Goal: Download file/media

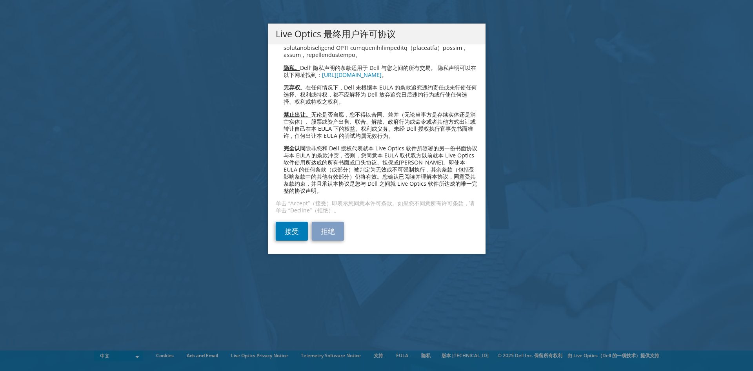
scroll to position [1808, 0]
click at [289, 235] on link "接受" at bounding box center [292, 231] width 32 height 19
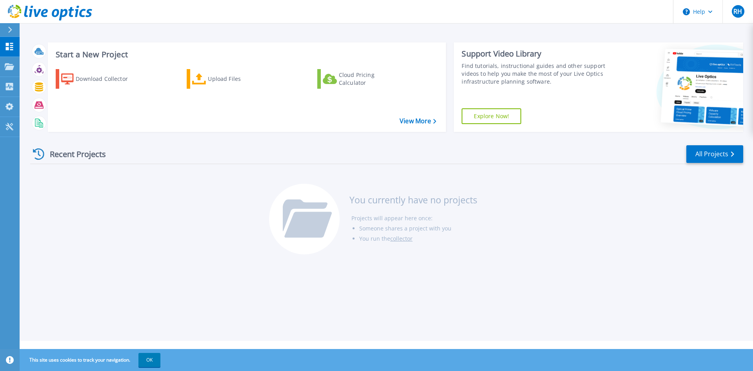
click at [14, 29] on div at bounding box center [13, 29] width 13 height 13
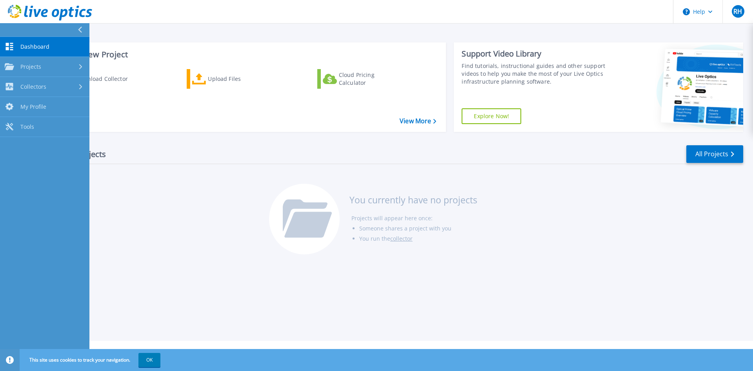
click at [171, 198] on div "Recent Projects All Projects You currently have no projects Projects will appea…" at bounding box center [386, 200] width 713 height 124
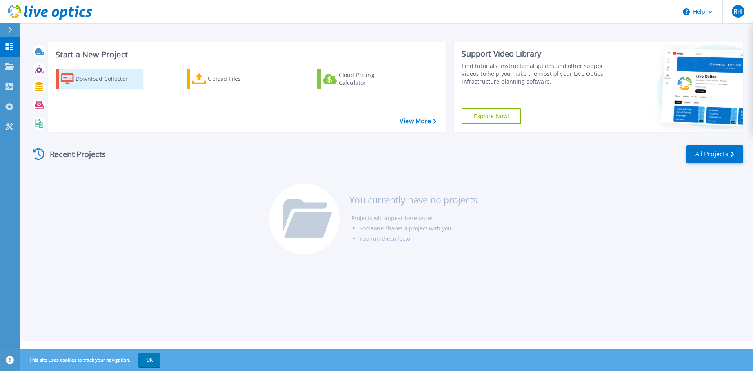
click at [90, 83] on div "Download Collector" at bounding box center [107, 79] width 63 height 16
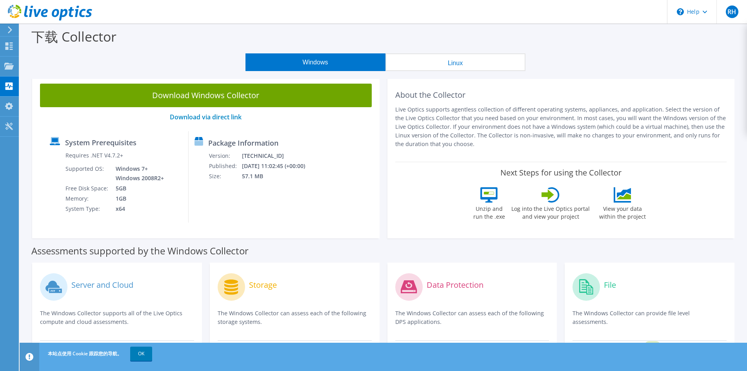
click at [171, 235] on div "Download Windows Collector Download via direct link System Prerequisites Requir…" at bounding box center [205, 157] width 347 height 162
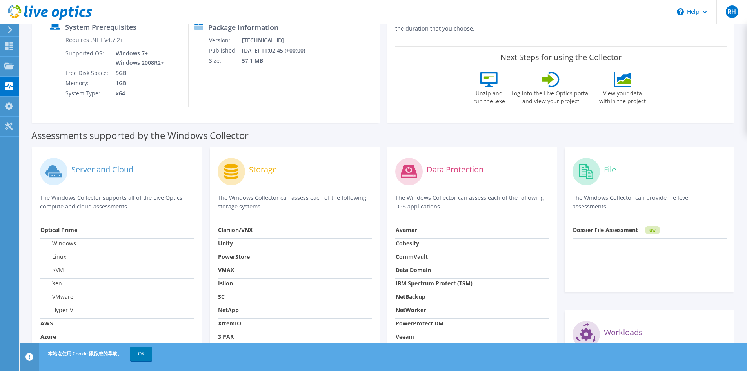
scroll to position [131, 0]
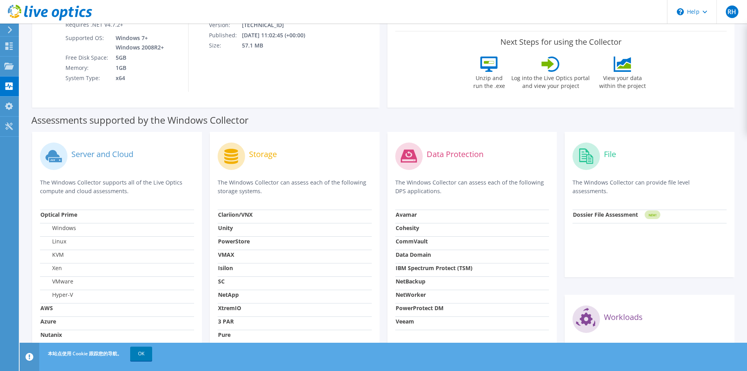
click at [65, 311] on td "AWS" at bounding box center [117, 309] width 154 height 13
click at [44, 307] on strong "AWS" at bounding box center [46, 307] width 13 height 7
click at [100, 154] on label "Server and Cloud" at bounding box center [102, 154] width 62 height 8
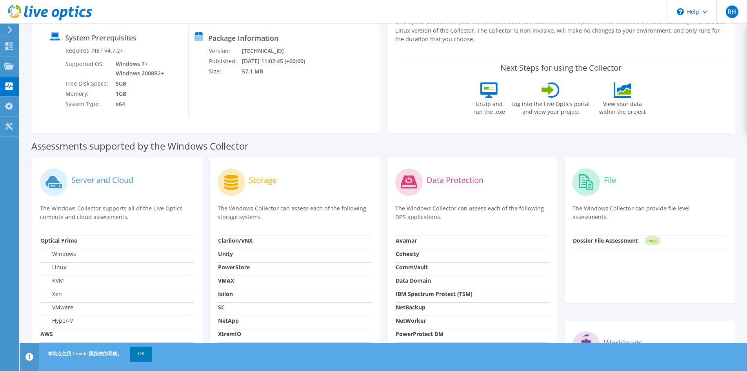
scroll to position [0, 0]
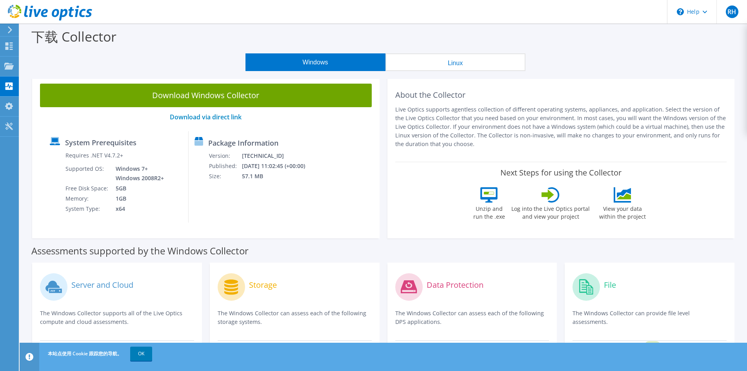
click at [458, 63] on button "Linux" at bounding box center [455, 62] width 140 height 18
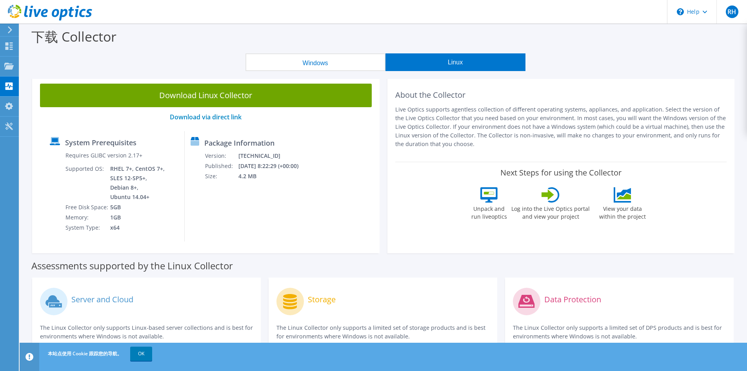
click at [321, 65] on button "Windows" at bounding box center [315, 62] width 140 height 18
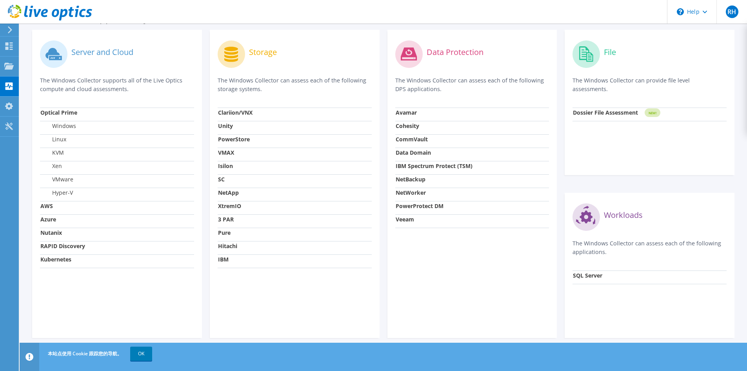
scroll to position [235, 0]
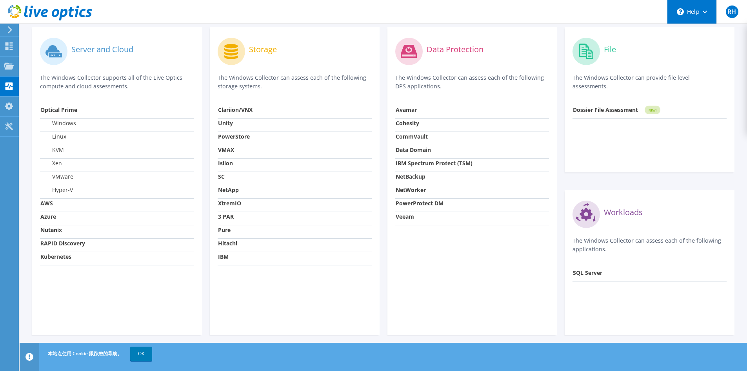
click at [705, 13] on div "\n Help" at bounding box center [691, 12] width 49 height 24
click at [613, 12] on header "RH 最终用户 [PERSON_NAME] [PERSON_NAME][EMAIL_ADDRESS][DOMAIN_NAME] MACROVIEW TELEC…" at bounding box center [373, 12] width 747 height 24
click at [6, 86] on use at bounding box center [8, 85] width 7 height 7
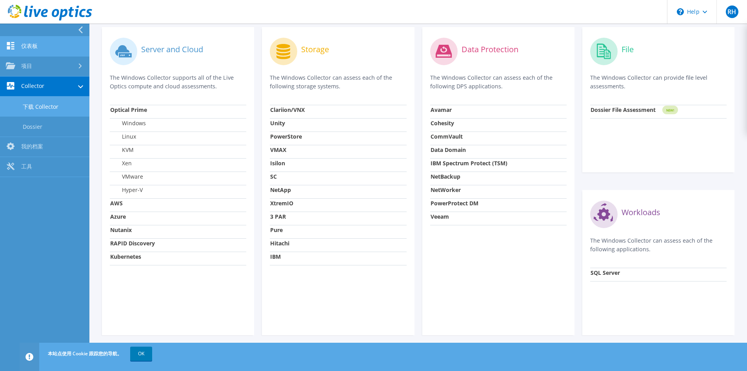
click at [54, 49] on link "仪表板" at bounding box center [44, 46] width 89 height 20
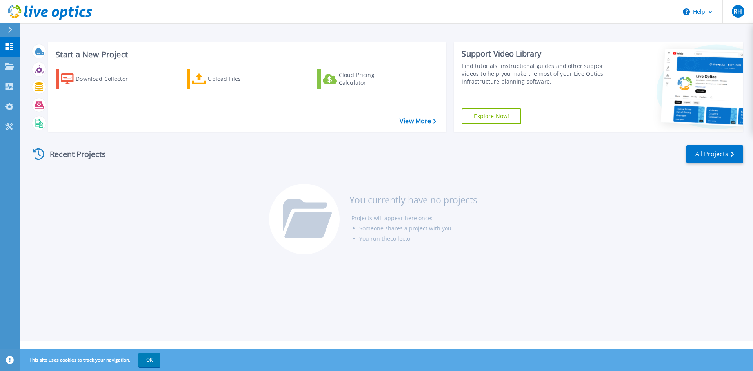
click at [176, 253] on div "Recent Projects All Projects You currently have no projects Projects will appea…" at bounding box center [386, 200] width 713 height 124
click at [218, 302] on div "Start a New Project Download Collector Upload Files Cloud Pricing Calculator Vi…" at bounding box center [386, 170] width 733 height 340
click at [649, 208] on div "Recent Projects All Projects You currently have no projects Projects will appea…" at bounding box center [386, 200] width 713 height 124
click at [709, 12] on icon at bounding box center [710, 12] width 4 height 3
click at [583, 25] on div "Start a New Project Download Collector Upload Files Cloud Pricing Calculator Vi…" at bounding box center [386, 170] width 733 height 340
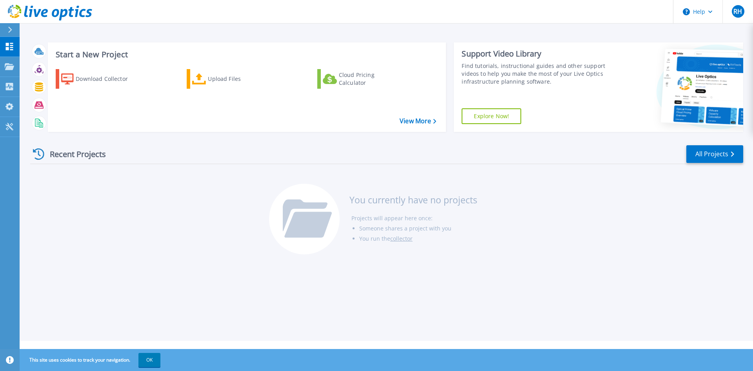
drag, startPoint x: 147, startPoint y: 303, endPoint x: 158, endPoint y: 306, distance: 11.4
click at [147, 303] on div "Start a New Project Download Collector Upload Files Cloud Pricing Calculator Vi…" at bounding box center [386, 170] width 733 height 340
